Goal: Submit feedback/report problem

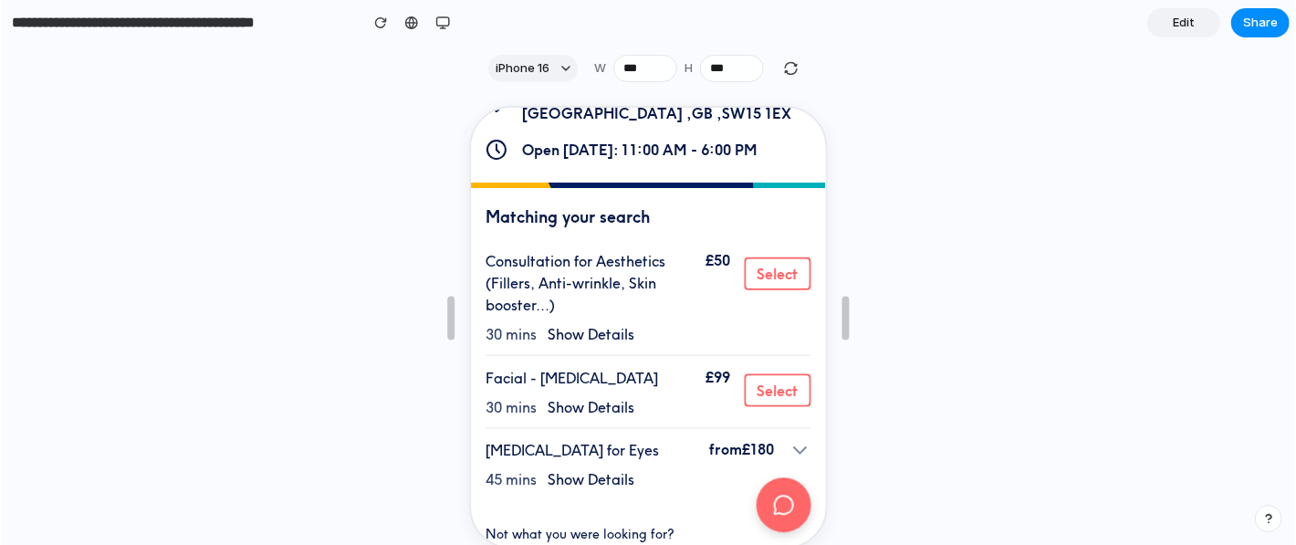
scroll to position [488, 0]
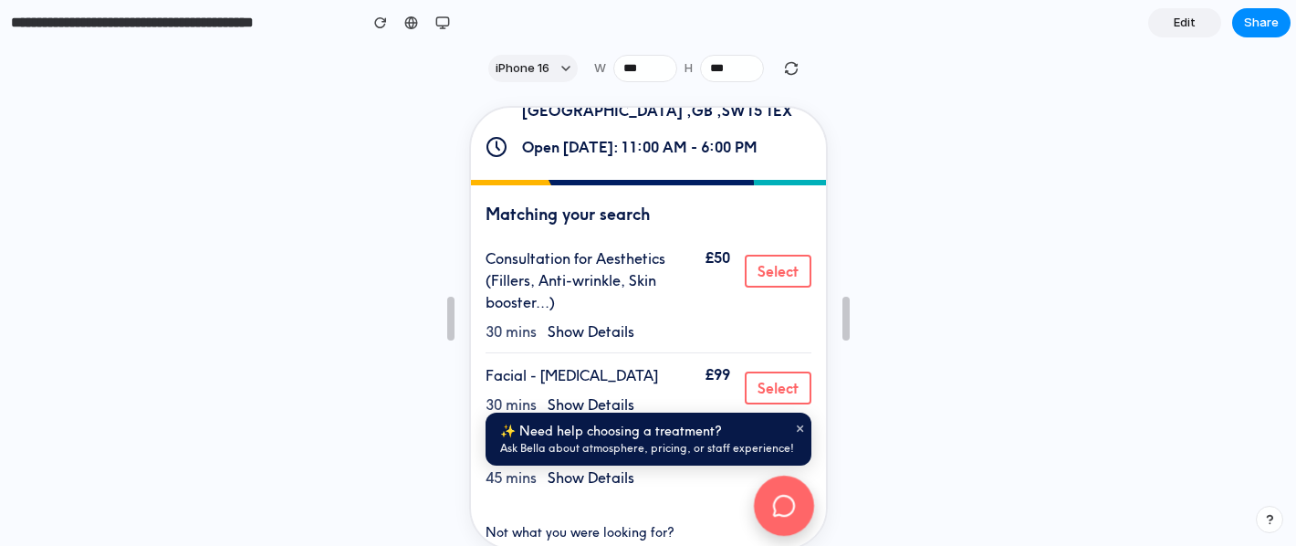
click at [785, 495] on icon at bounding box center [781, 504] width 18 height 18
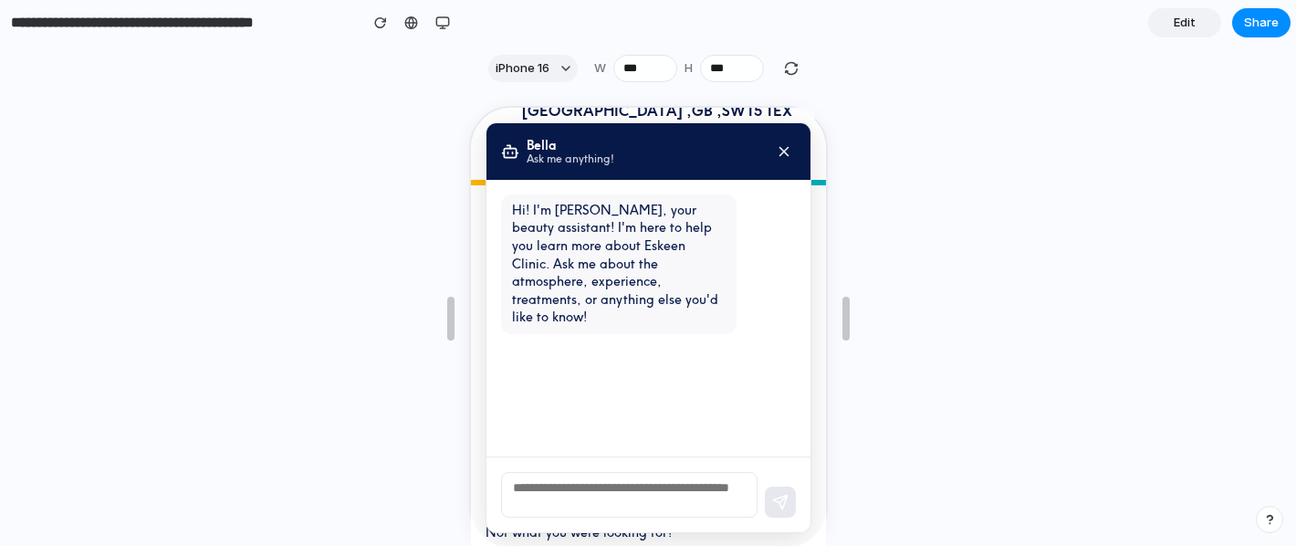
click at [685, 484] on textarea at bounding box center [626, 493] width 256 height 46
